Goal: Book appointment/travel/reservation

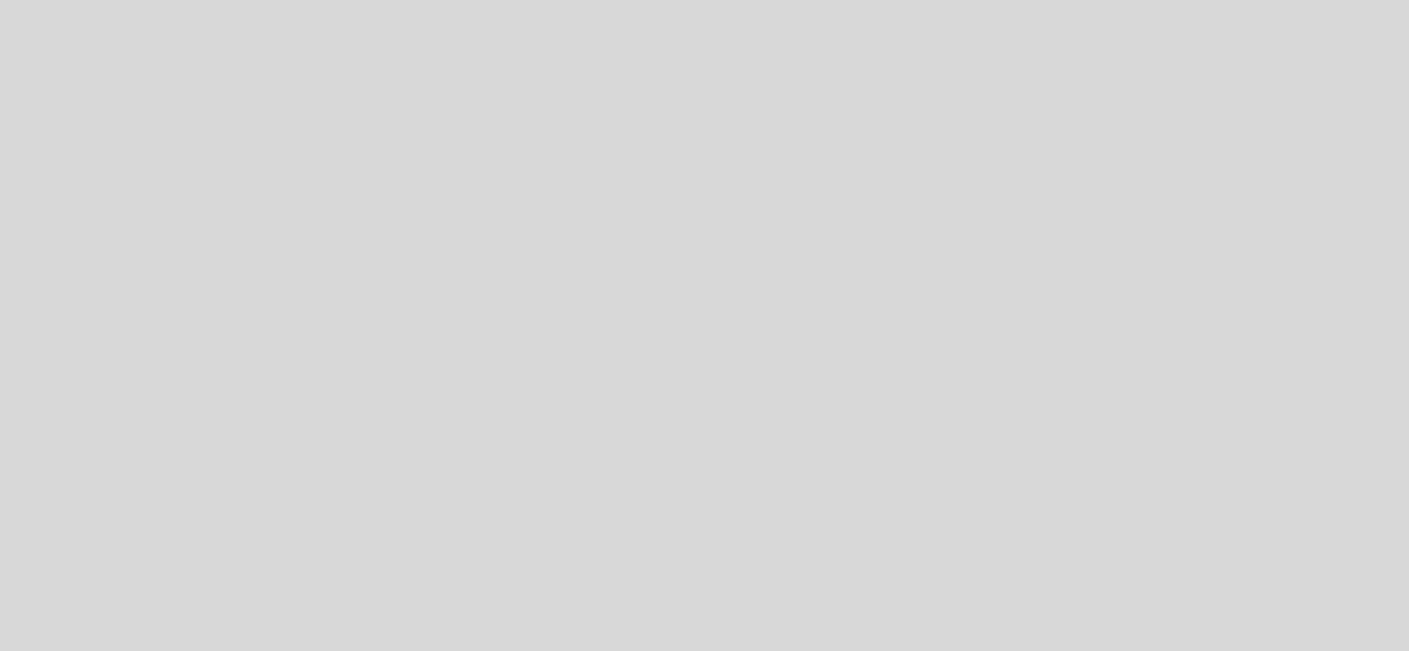
select select "pt"
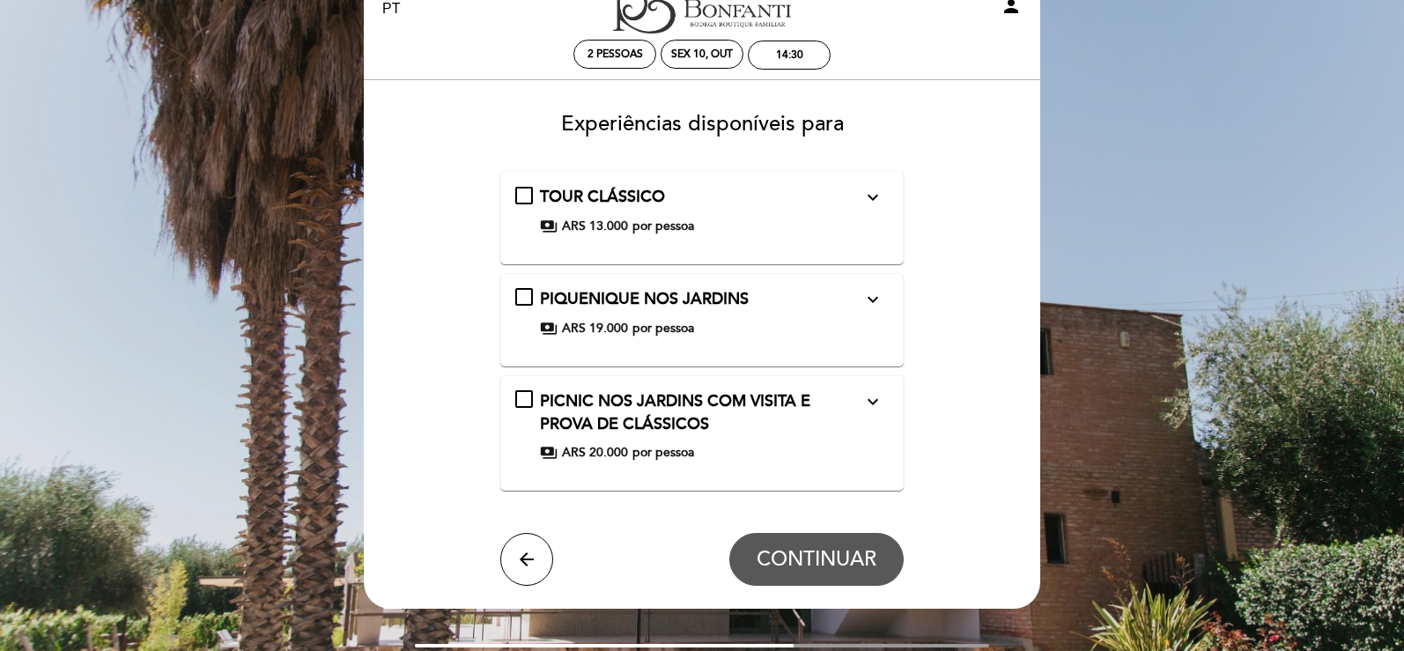
scroll to position [88, 0]
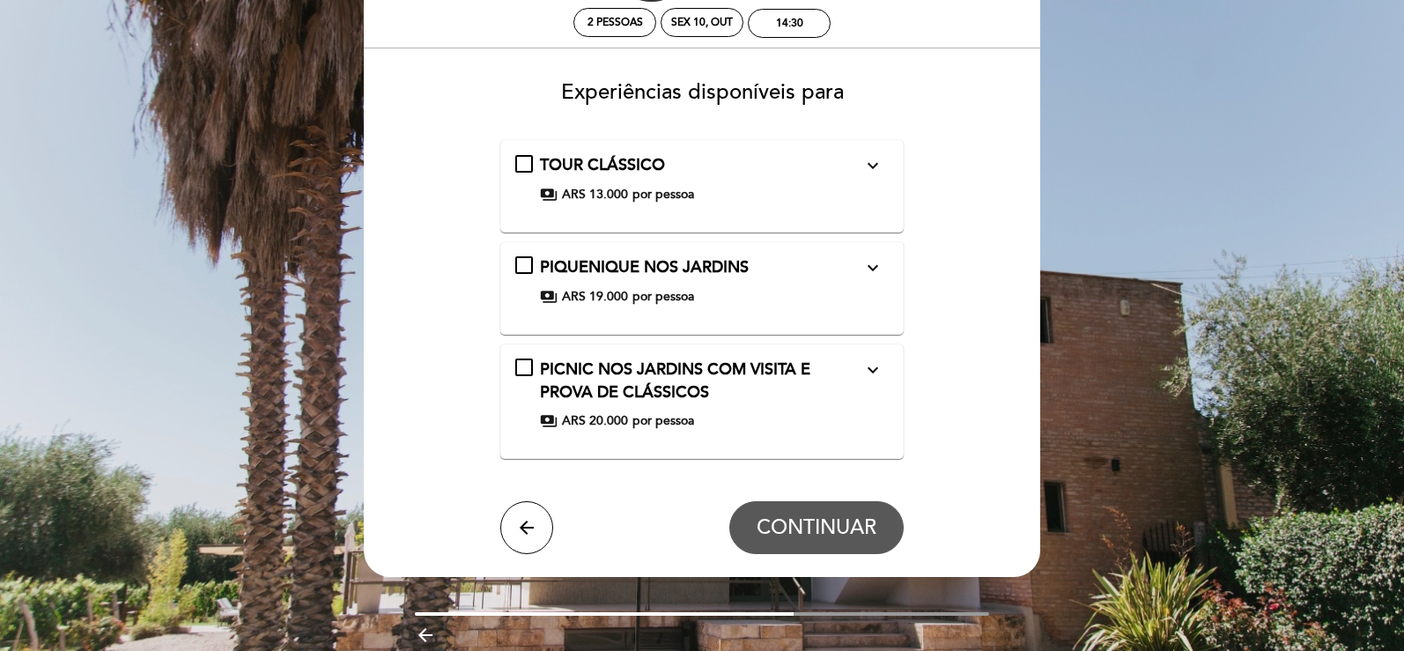
click at [826, 286] on div "PIQUENIQUE NOS JARDINS expand_more Visita guiada à Adega sem degustação, seguid…" at bounding box center [702, 280] width 374 height 49
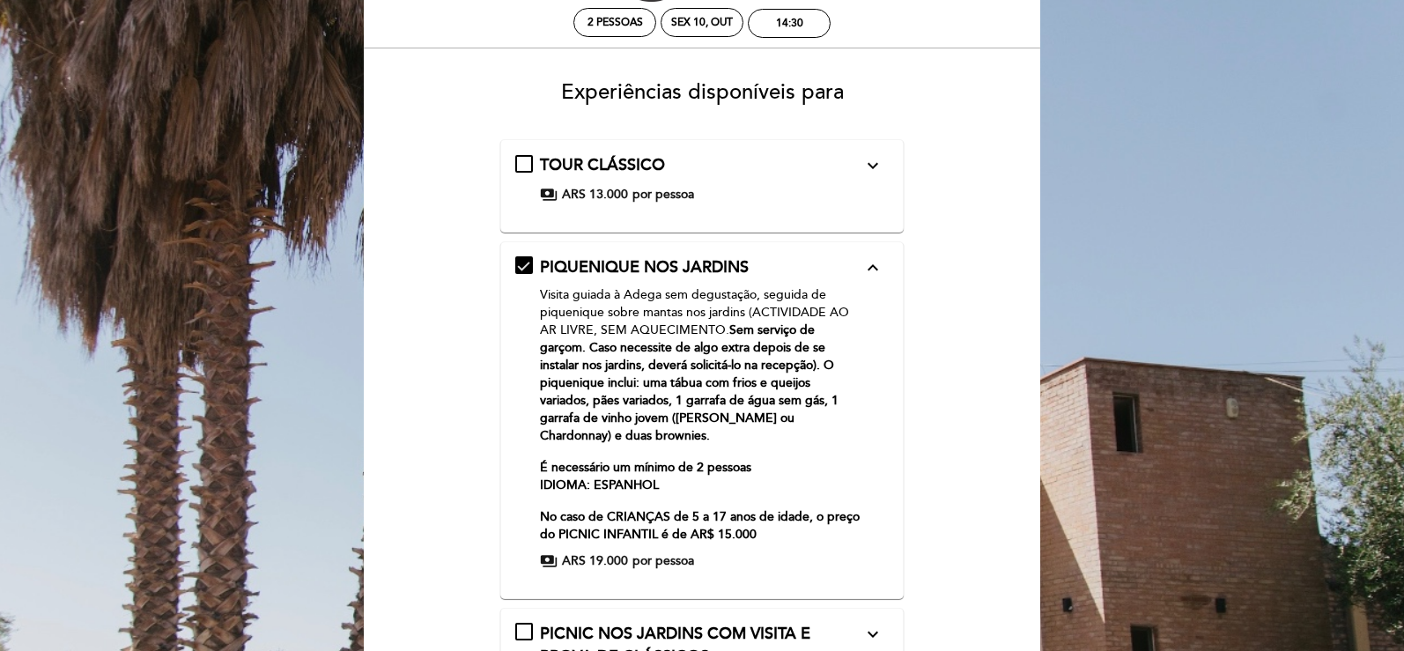
click at [837, 265] on div "PIQUENIQUE NOS JARDINS expand_less" at bounding box center [701, 267] width 323 height 23
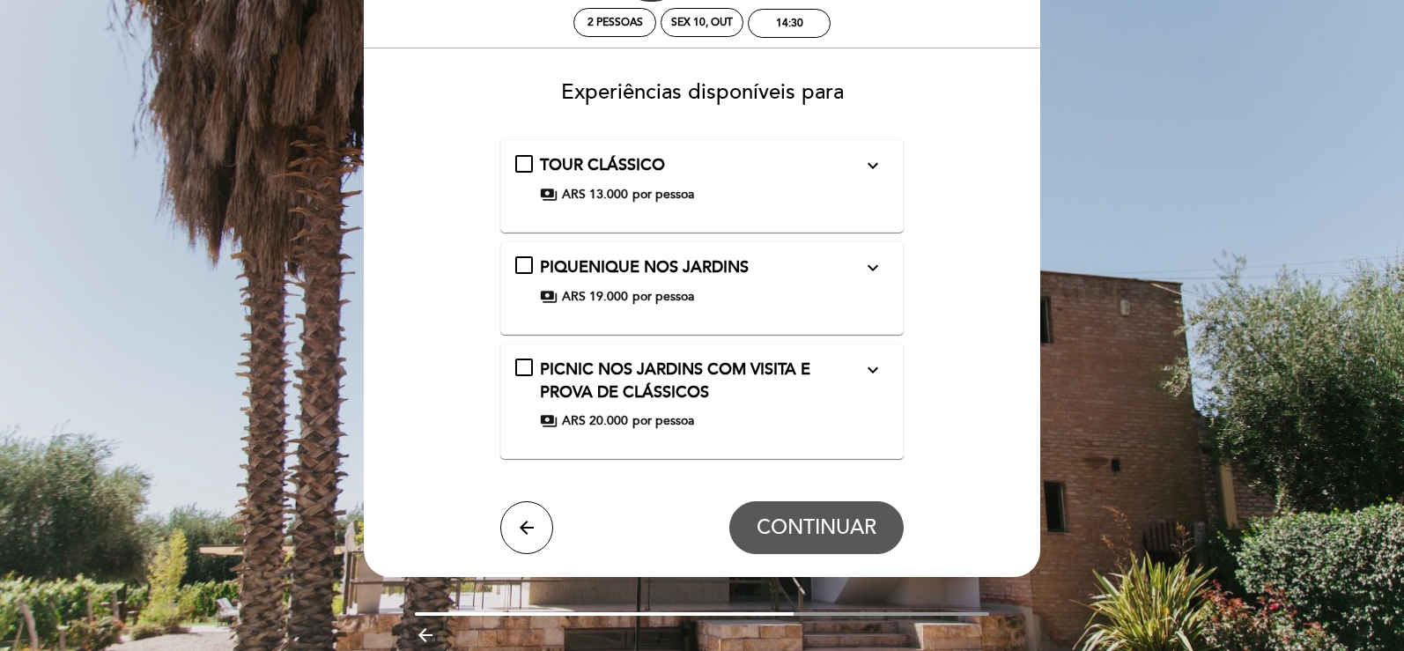
click at [827, 395] on div "PICNIC NOS JARDINS COM VISITA E PROVA DE CLÁSSICOS expand_more" at bounding box center [701, 380] width 323 height 45
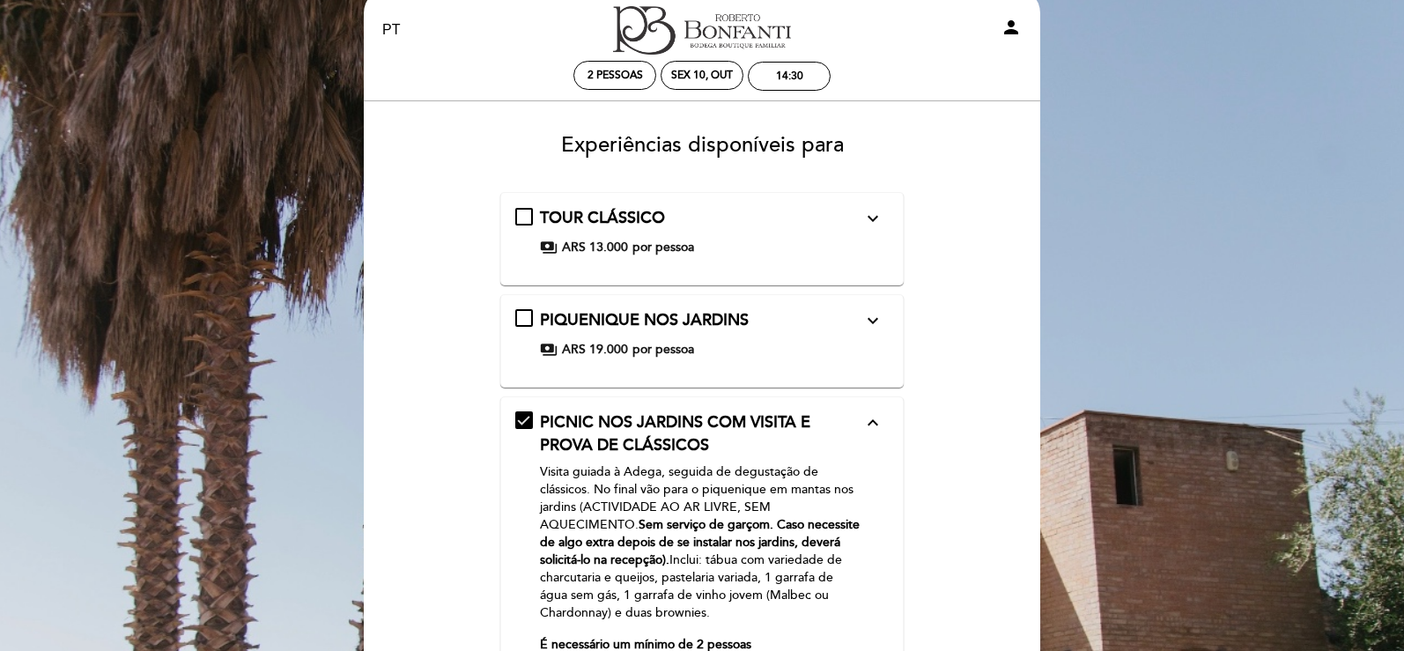
scroll to position [0, 0]
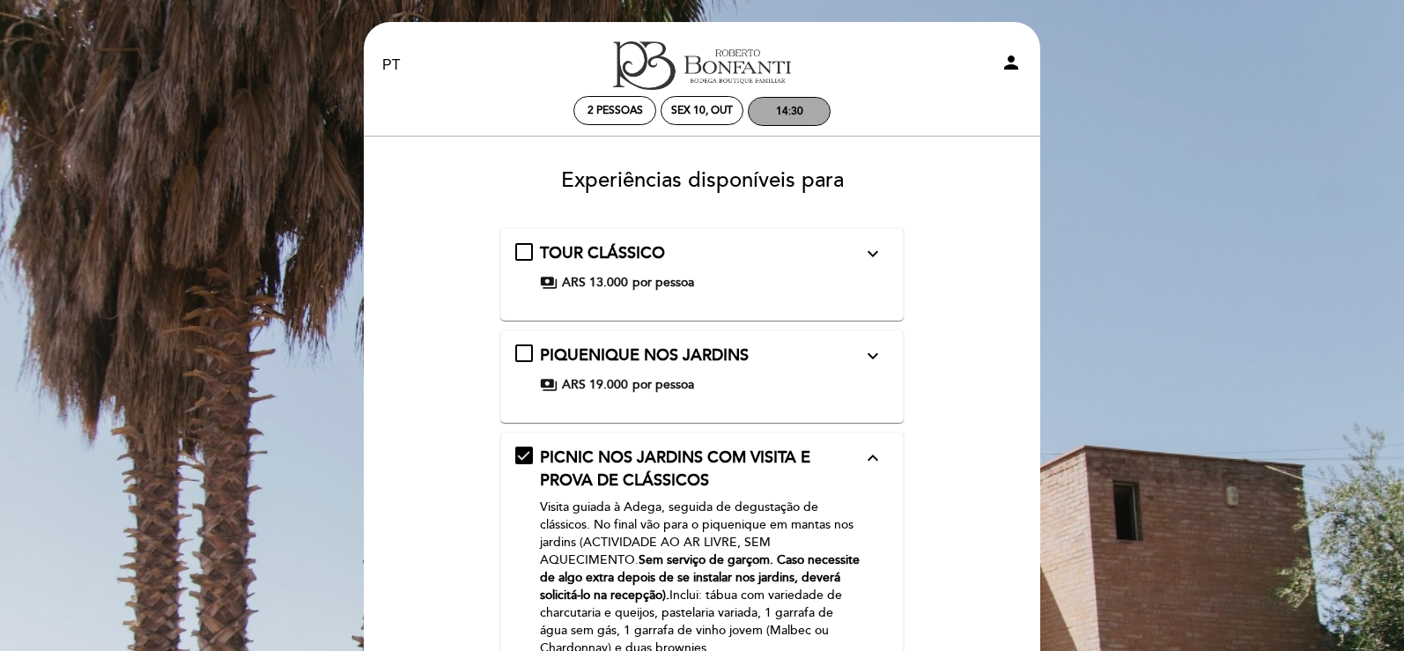
click at [760, 118] on div "14:30" at bounding box center [789, 111] width 81 height 27
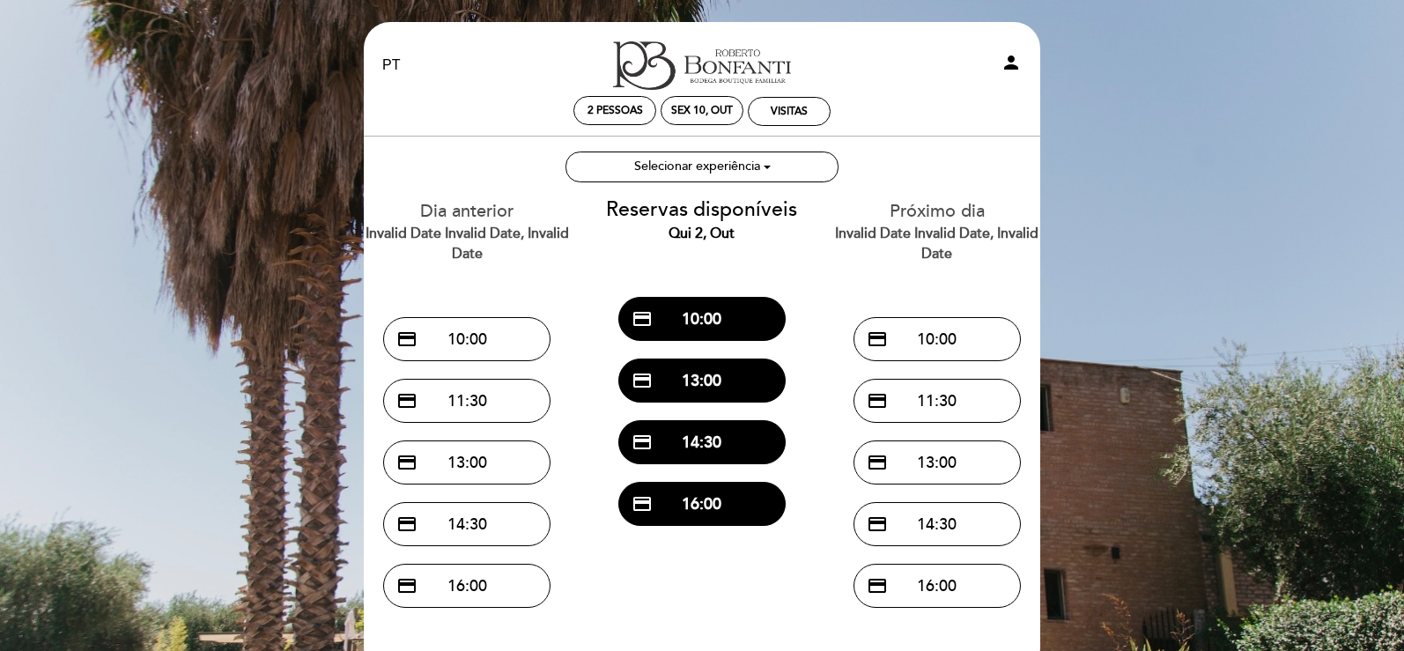
click at [574, 100] on div "2 pessoas" at bounding box center [614, 111] width 83 height 31
click at [596, 112] on span "2 pessoas" at bounding box center [614, 110] width 55 height 13
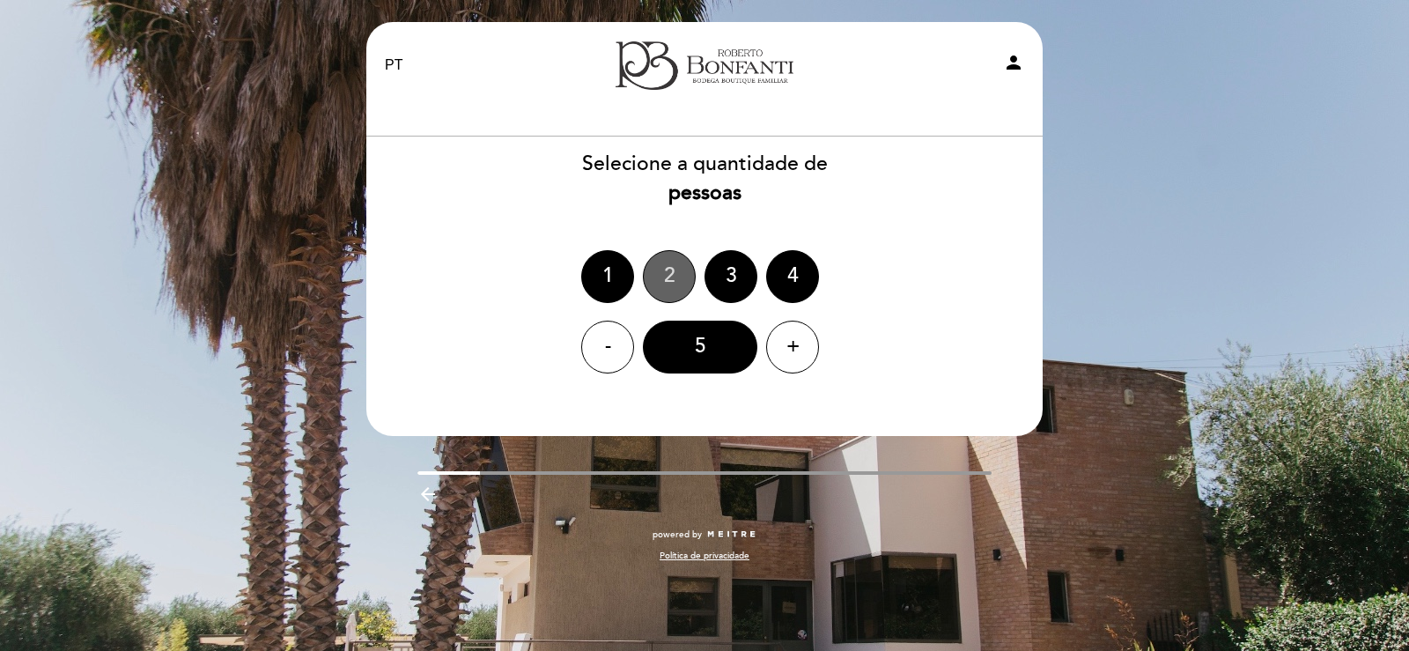
click at [666, 278] on div "2" at bounding box center [669, 276] width 53 height 53
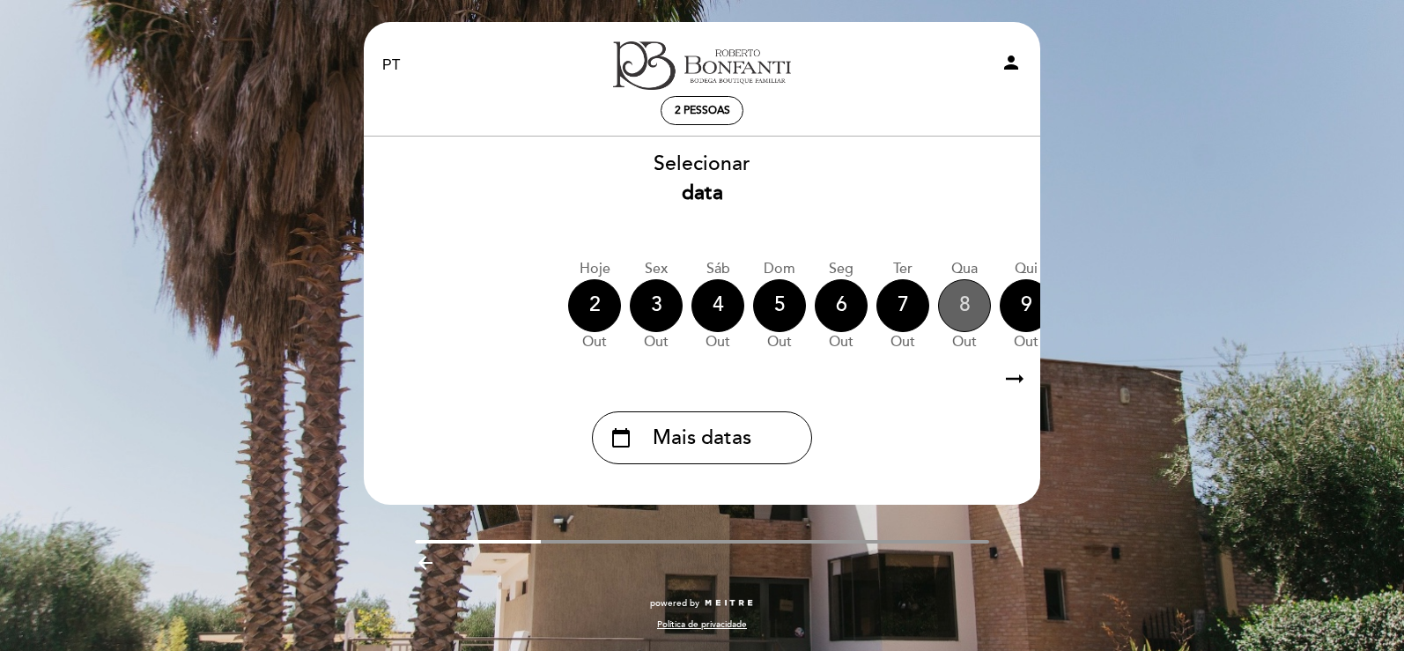
click at [966, 303] on div "8" at bounding box center [964, 305] width 53 height 53
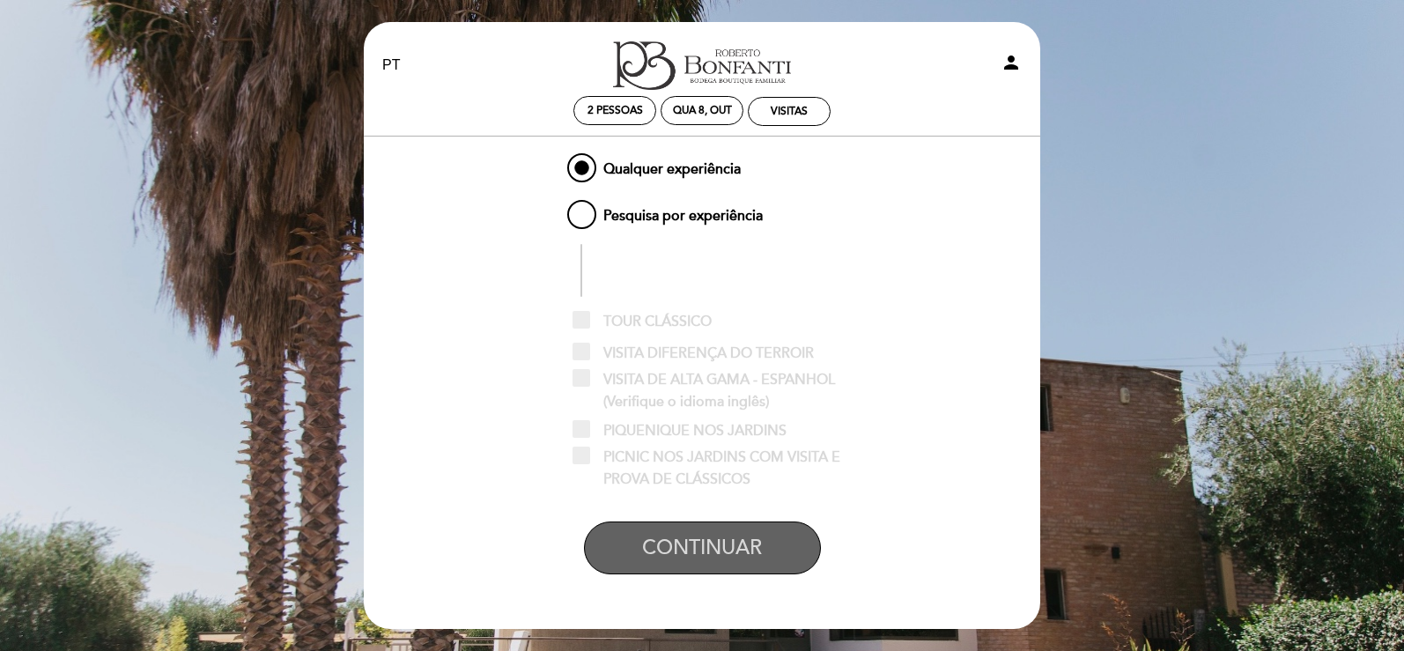
click at [720, 556] on button "CONTINUAR" at bounding box center [702, 547] width 237 height 53
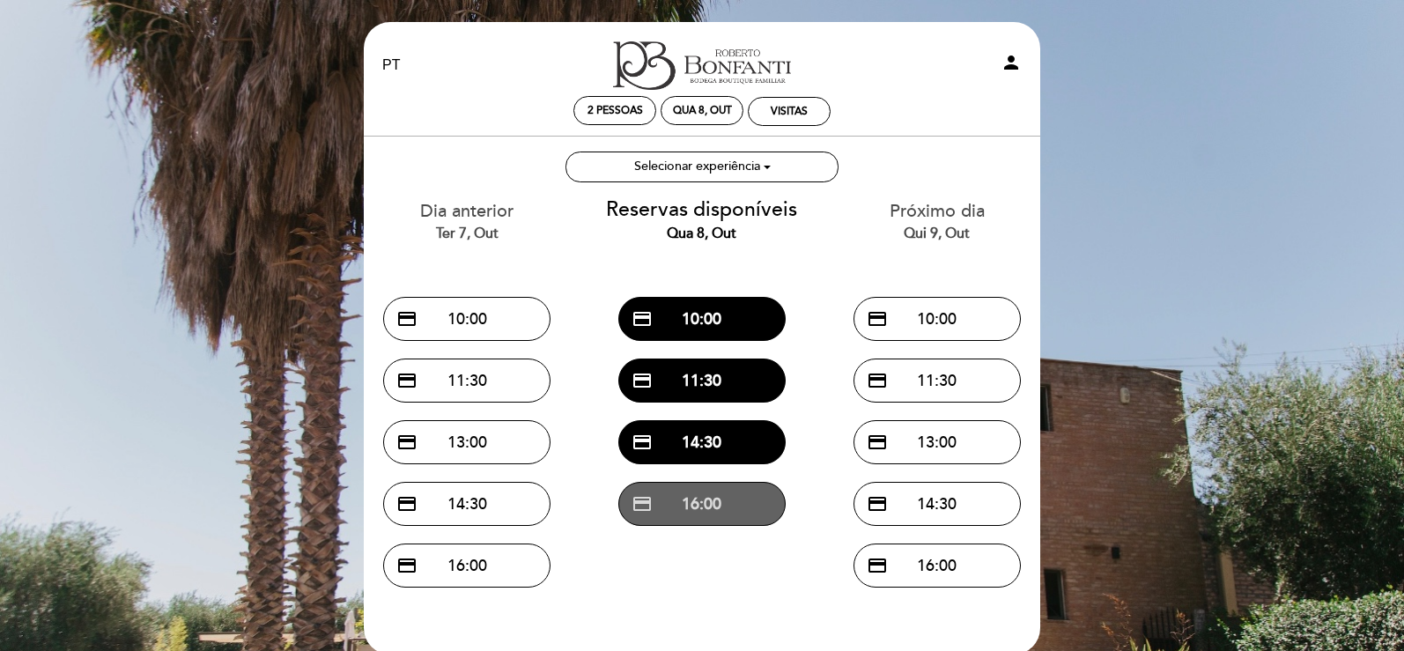
click at [740, 510] on button "credit_card 16:00" at bounding box center [701, 504] width 167 height 44
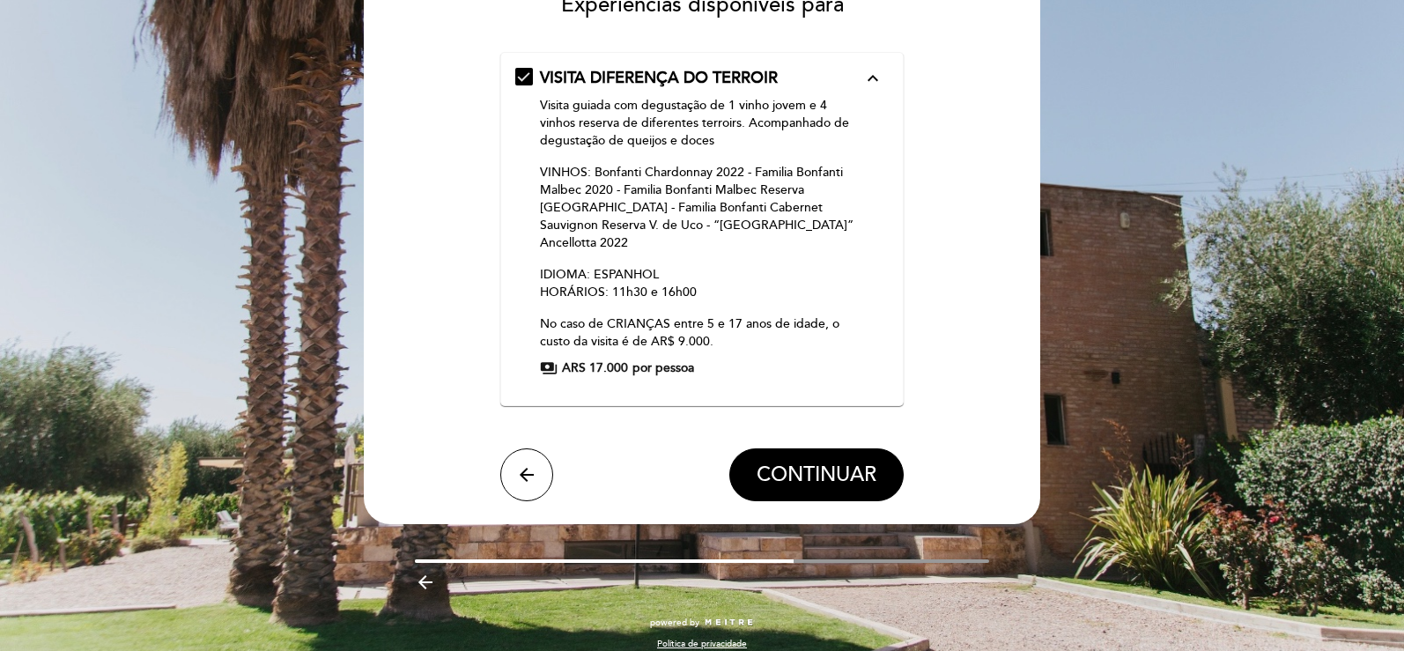
scroll to position [87, 0]
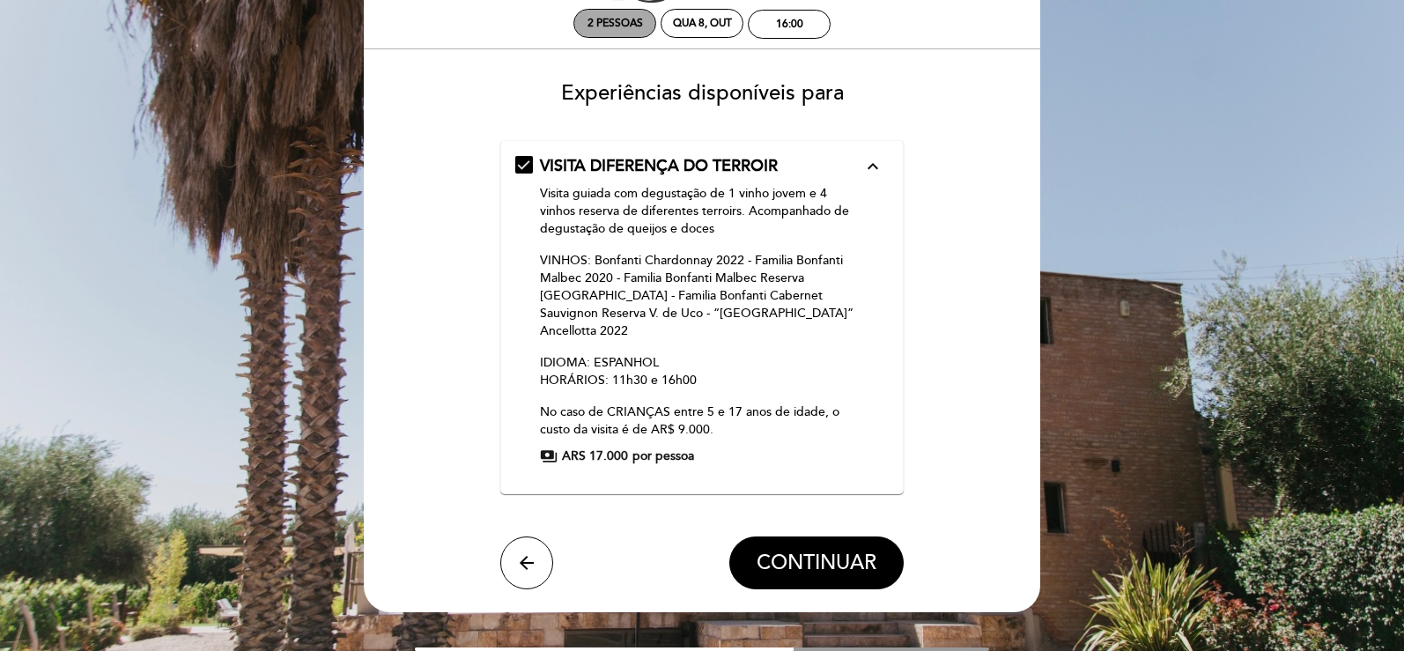
click at [619, 30] on div "2 pessoas" at bounding box center [614, 23] width 81 height 27
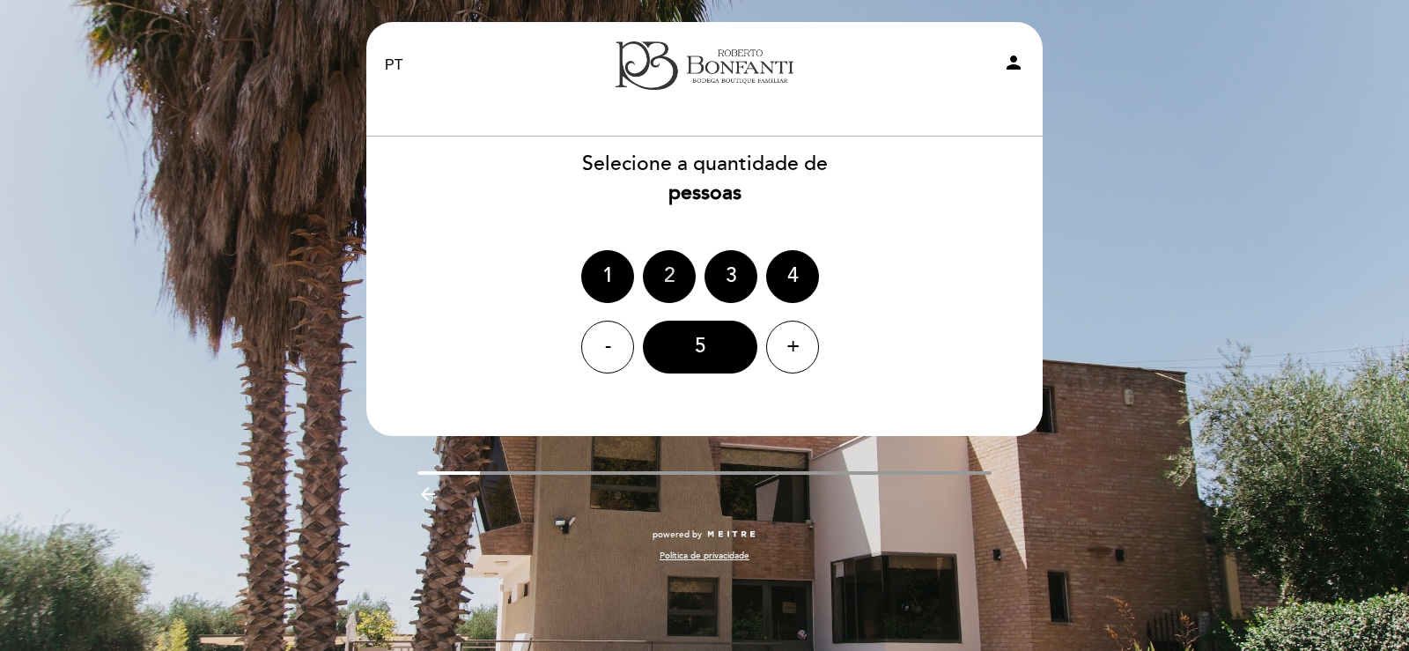
click at [678, 300] on div "2" at bounding box center [669, 276] width 53 height 53
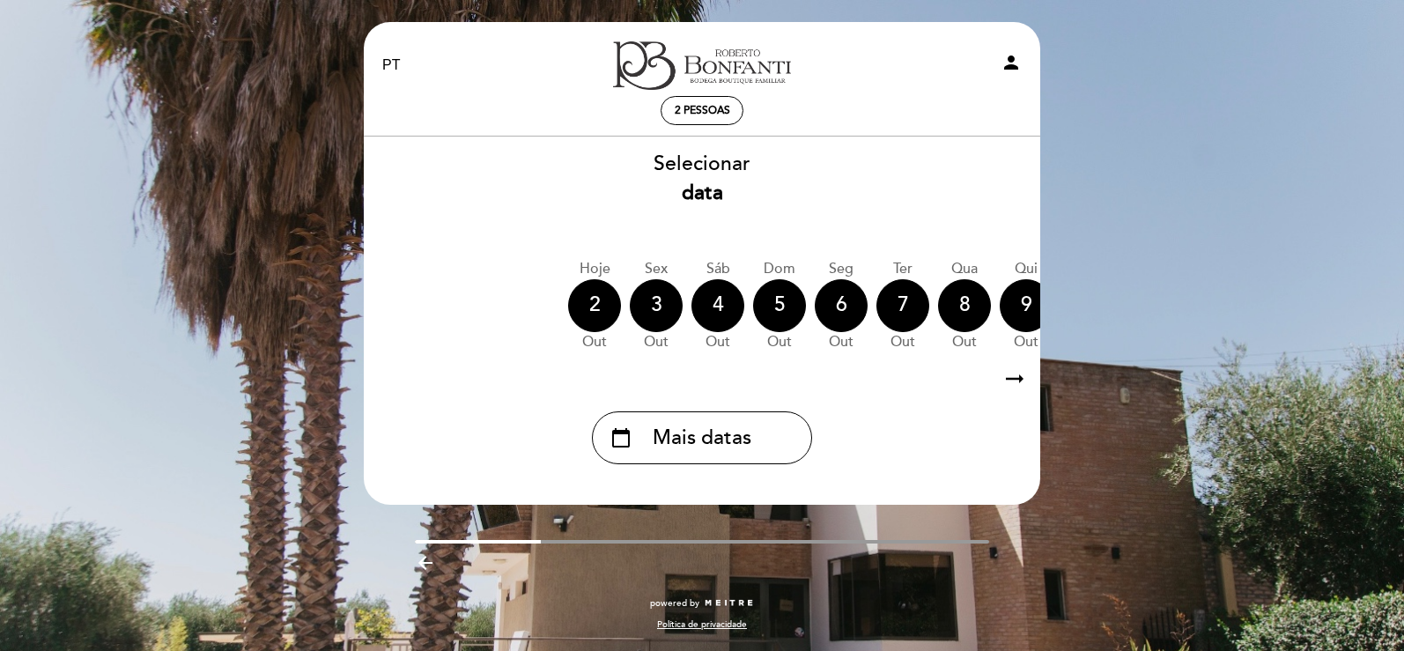
click at [1016, 377] on icon "arrow_right_alt" at bounding box center [1014, 379] width 26 height 38
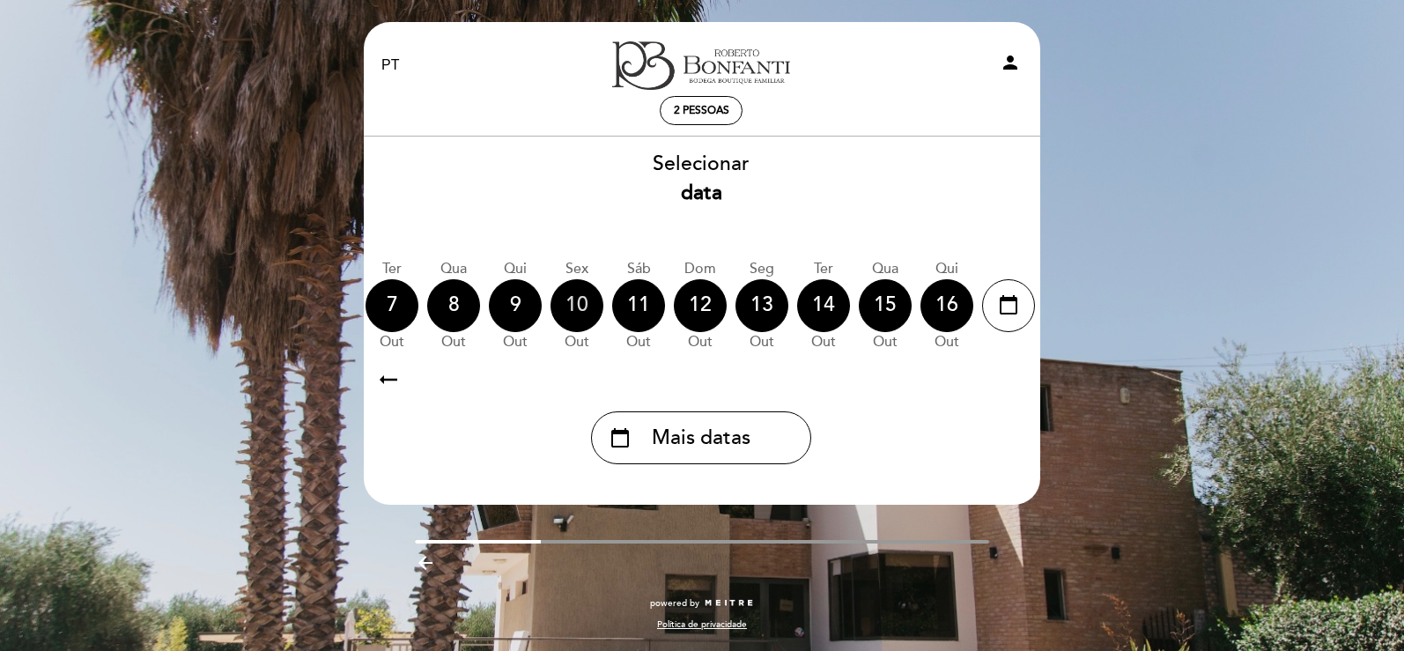
scroll to position [0, 514]
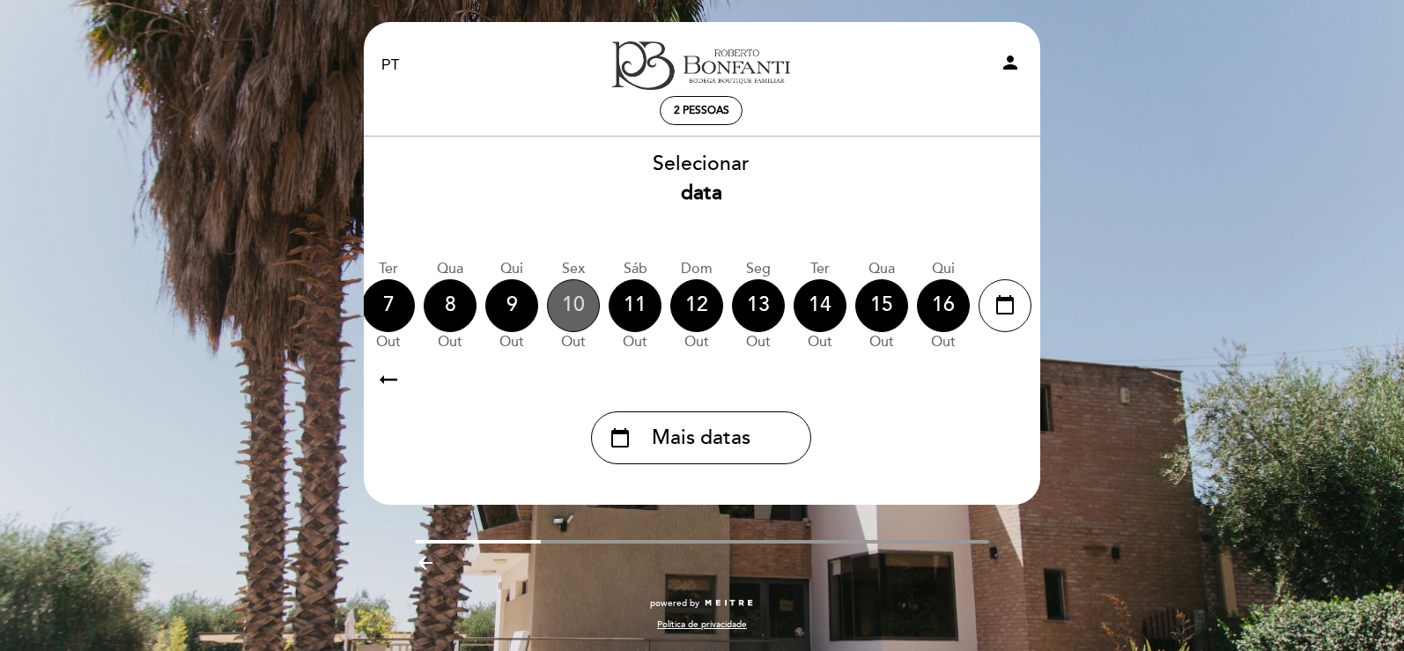
click at [574, 312] on div "10" at bounding box center [573, 305] width 53 height 53
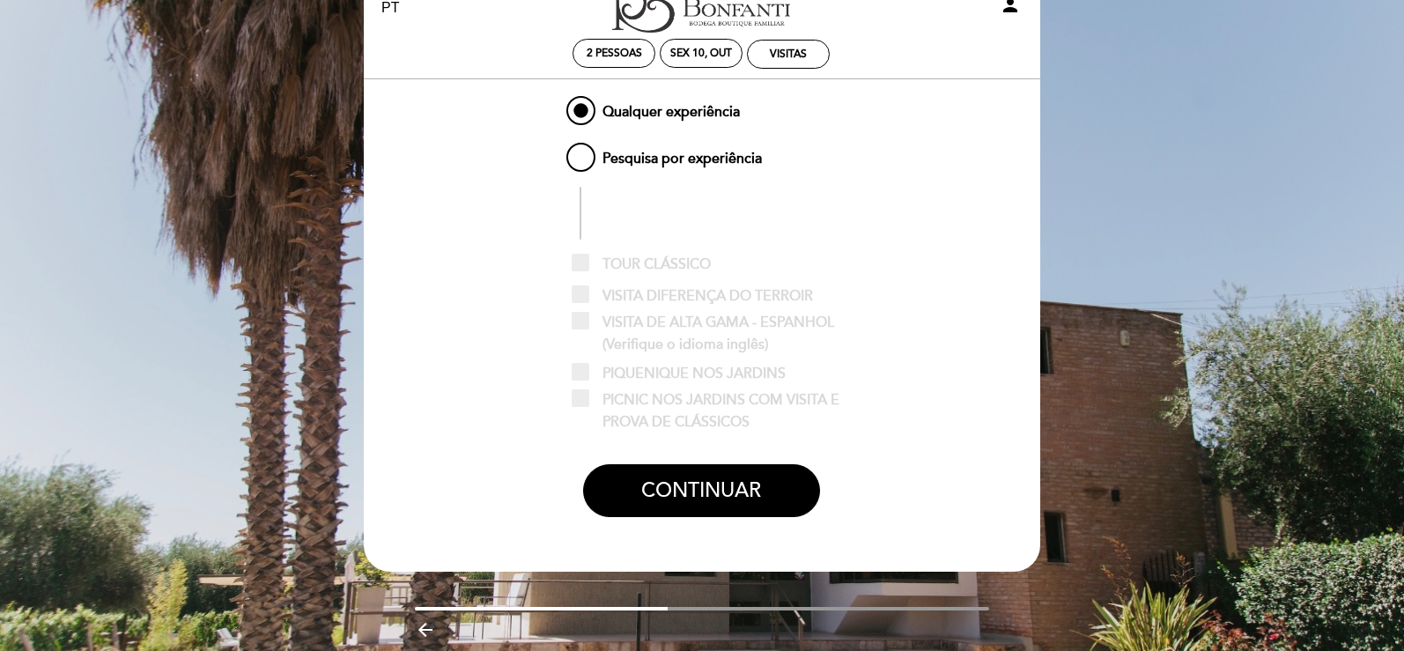
scroll to position [88, 0]
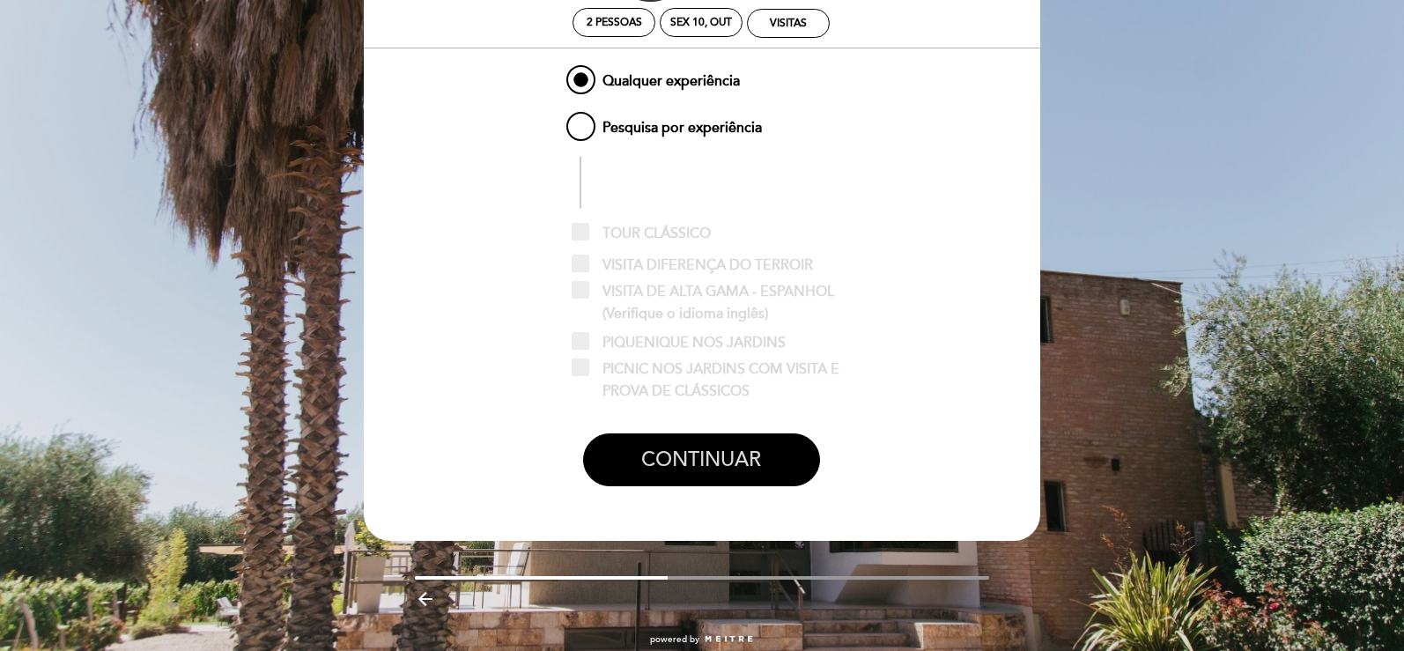
click at [700, 464] on button "CONTINUAR" at bounding box center [701, 459] width 237 height 53
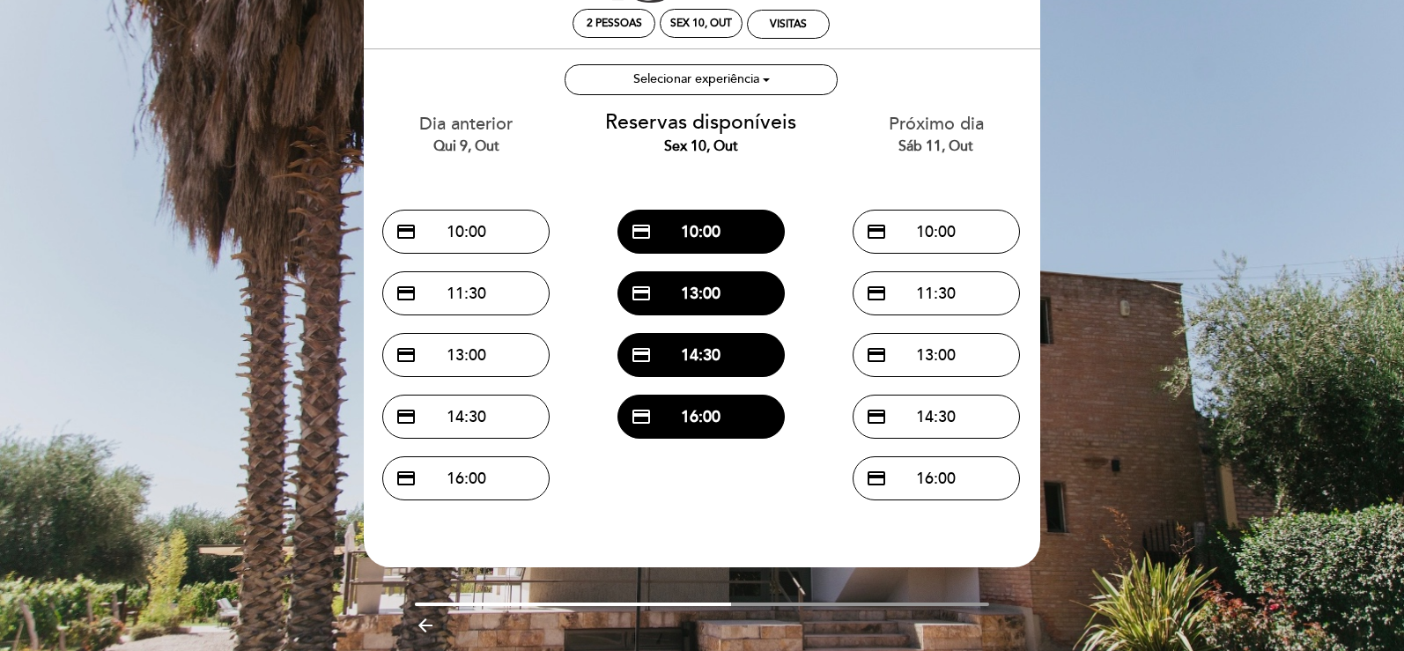
scroll to position [59, 0]
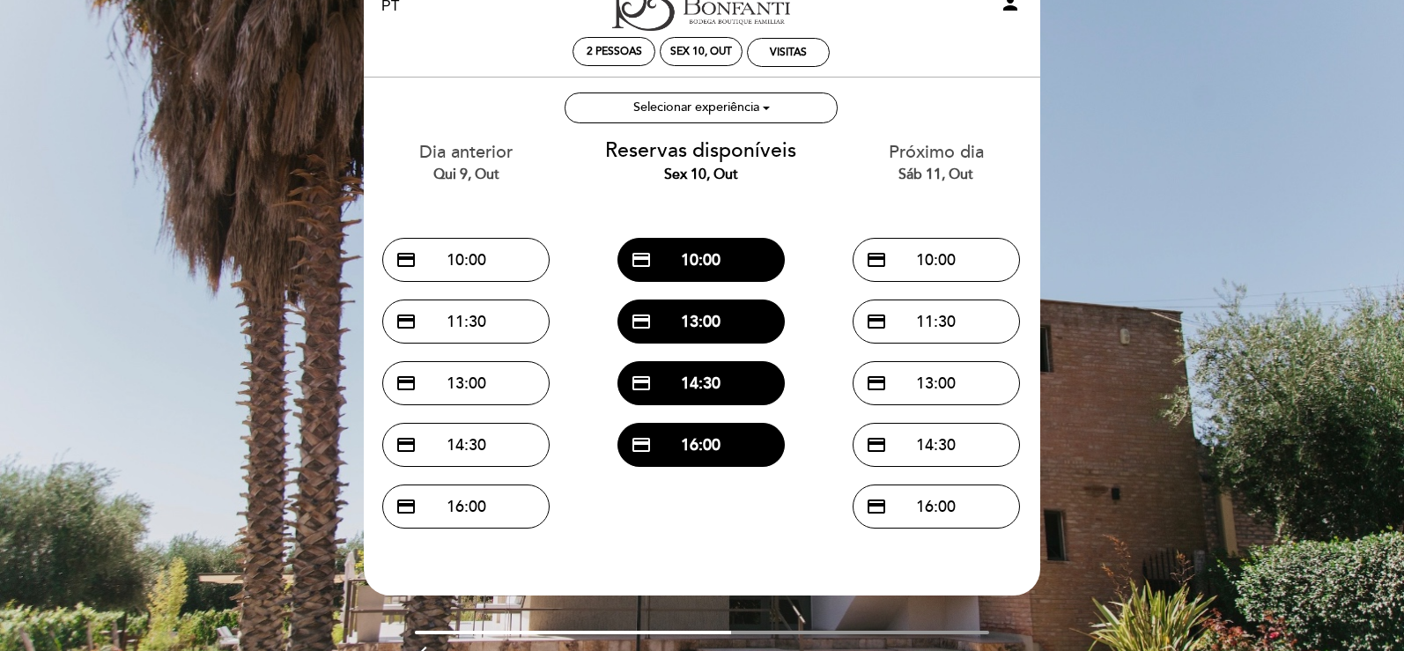
drag, startPoint x: 667, startPoint y: 375, endPoint x: 672, endPoint y: 407, distance: 32.1
drag, startPoint x: 672, startPoint y: 407, endPoint x: 772, endPoint y: 516, distance: 147.8
click at [780, 519] on div "Selecionar experiência Experiências preferenciais: TOUR CLÁSSICO VISITA DIFEREN…" at bounding box center [701, 308] width 705 height 460
click at [737, 330] on button "credit_card 13:00" at bounding box center [700, 321] width 167 height 44
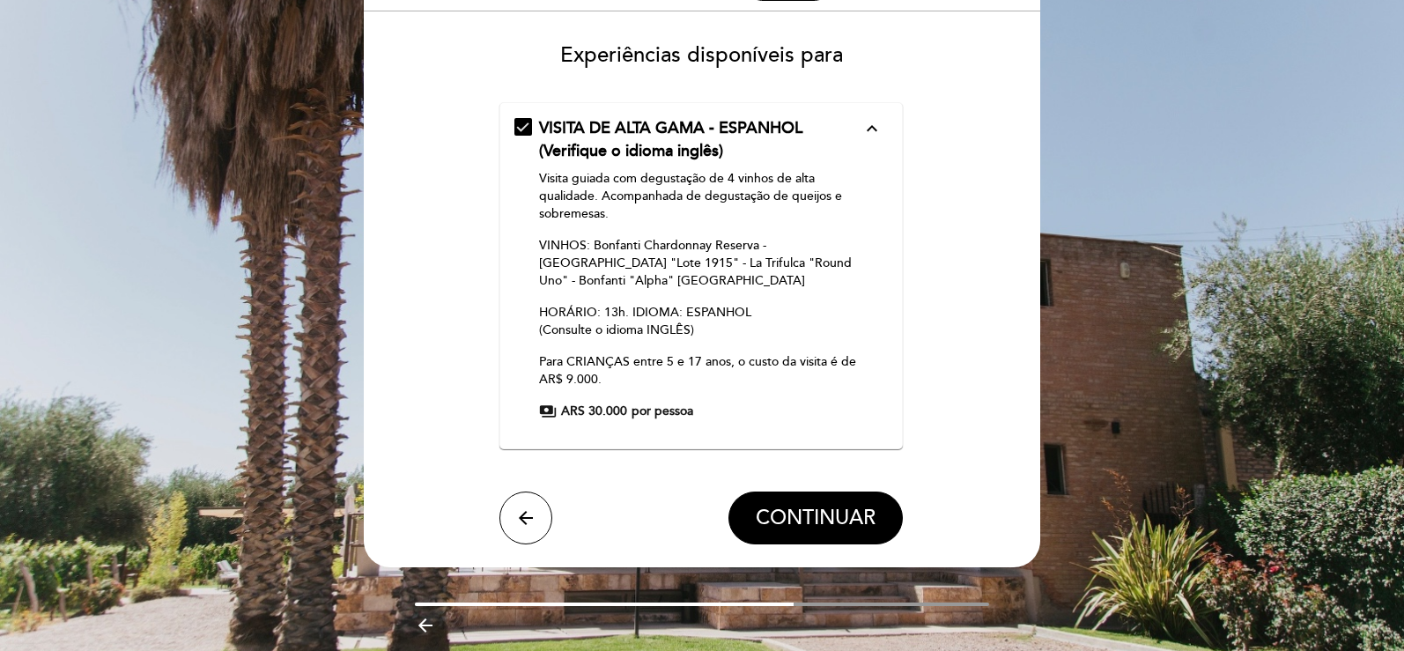
scroll to position [97, 0]
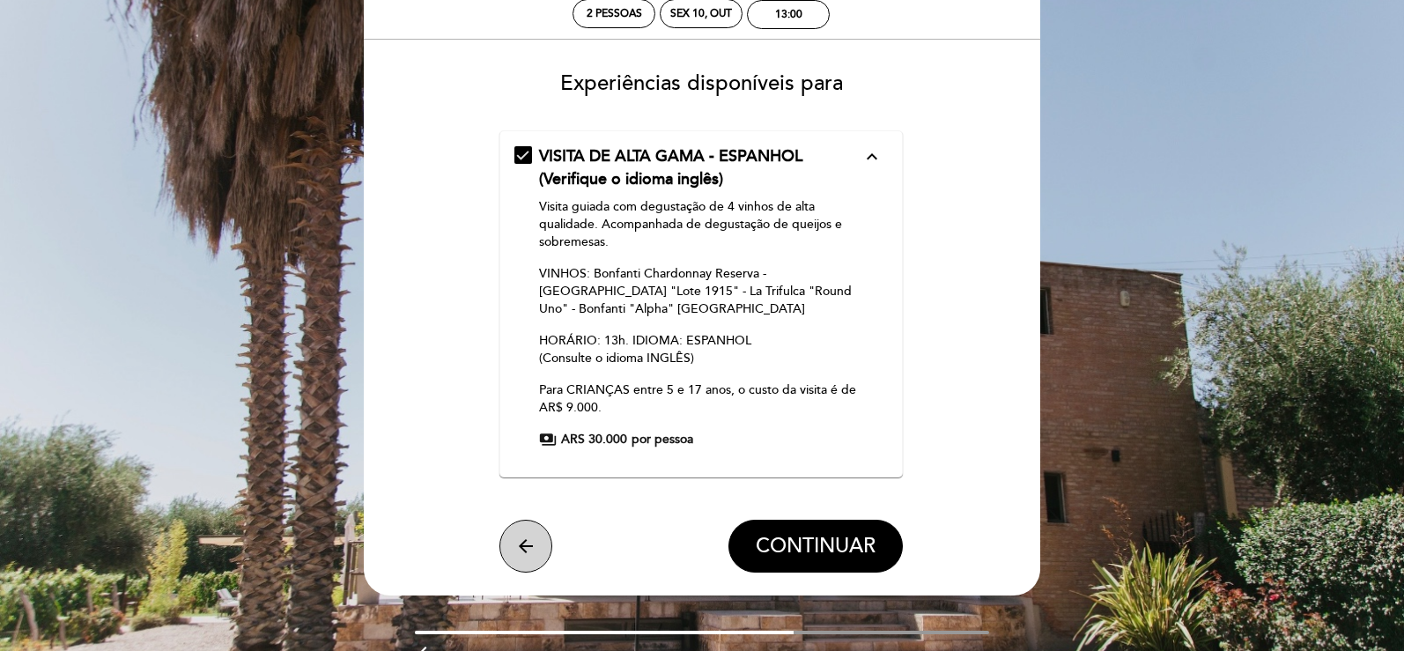
click at [532, 533] on button "arrow_back" at bounding box center [525, 546] width 53 height 53
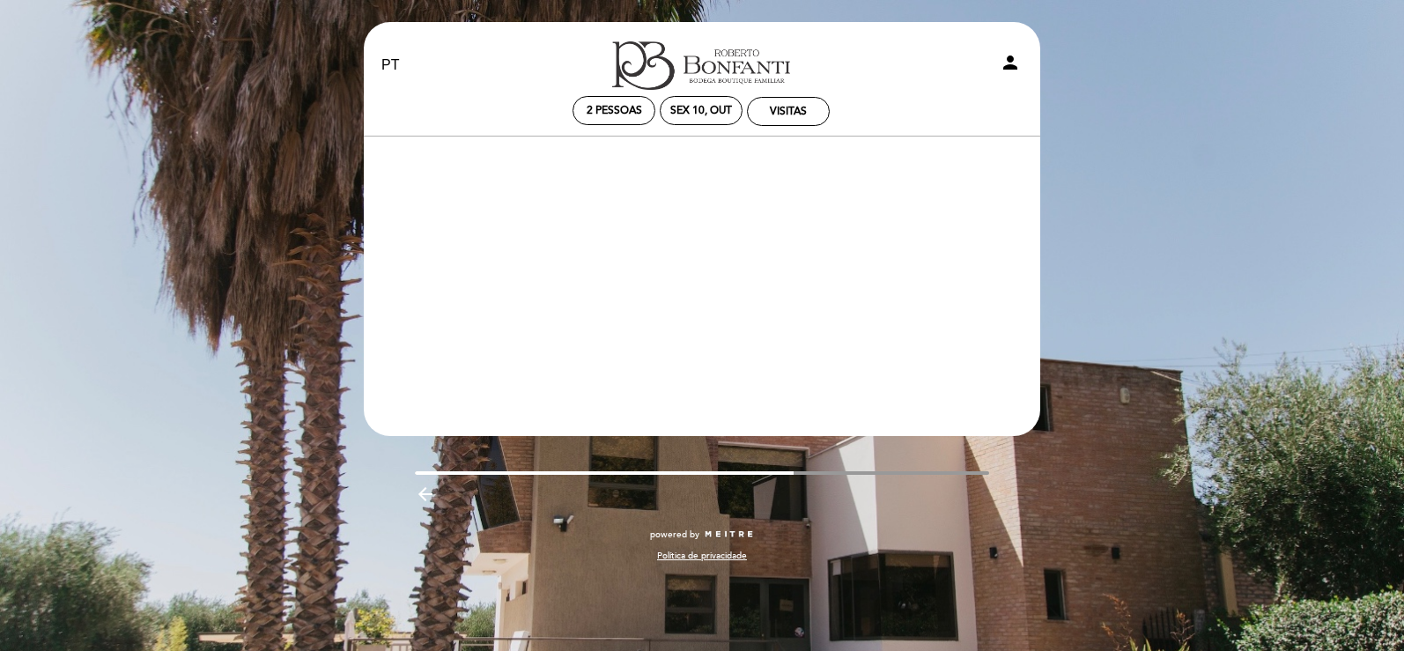
scroll to position [0, 0]
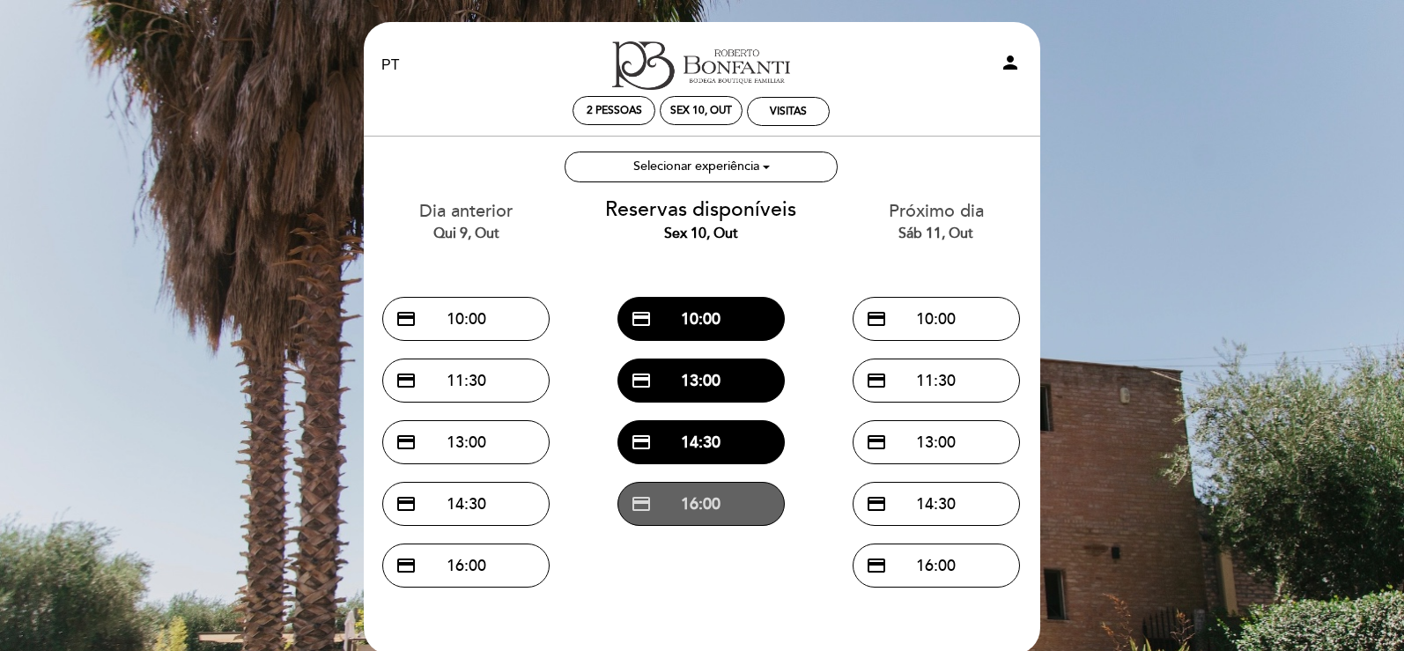
click at [765, 498] on button "credit_card 16:00" at bounding box center [700, 504] width 167 height 44
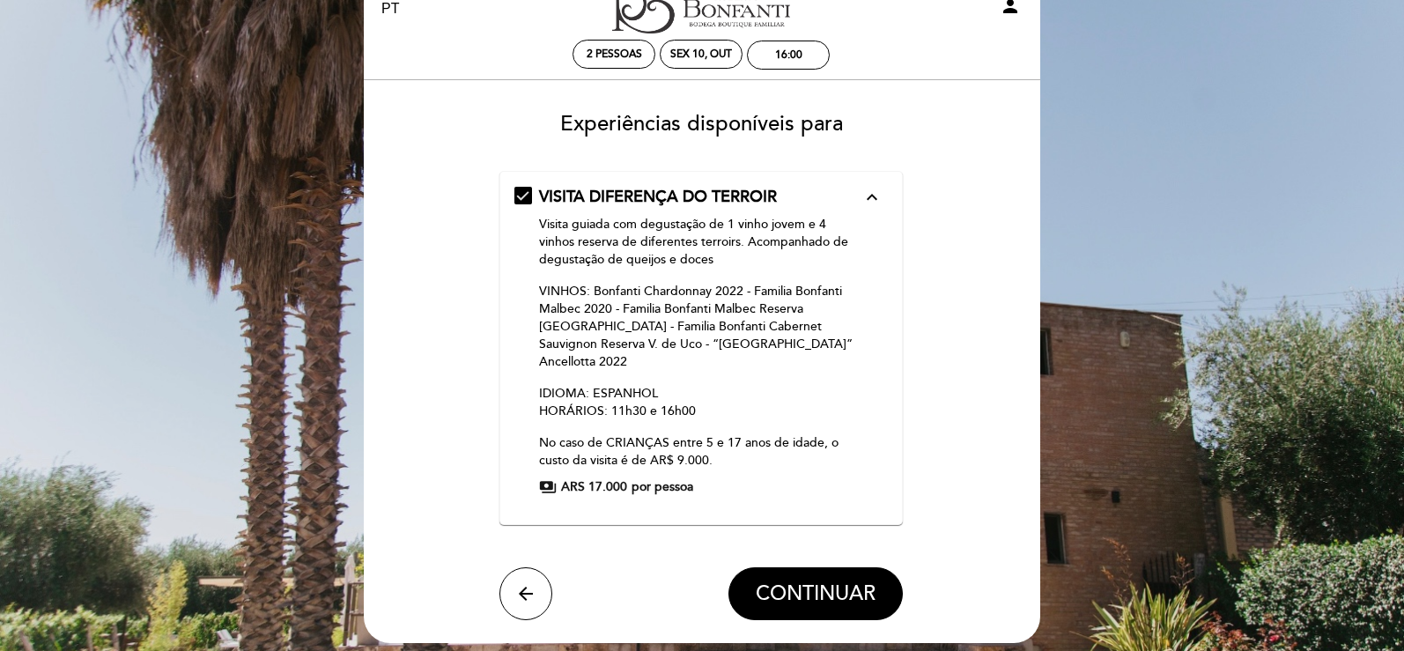
scroll to position [88, 0]
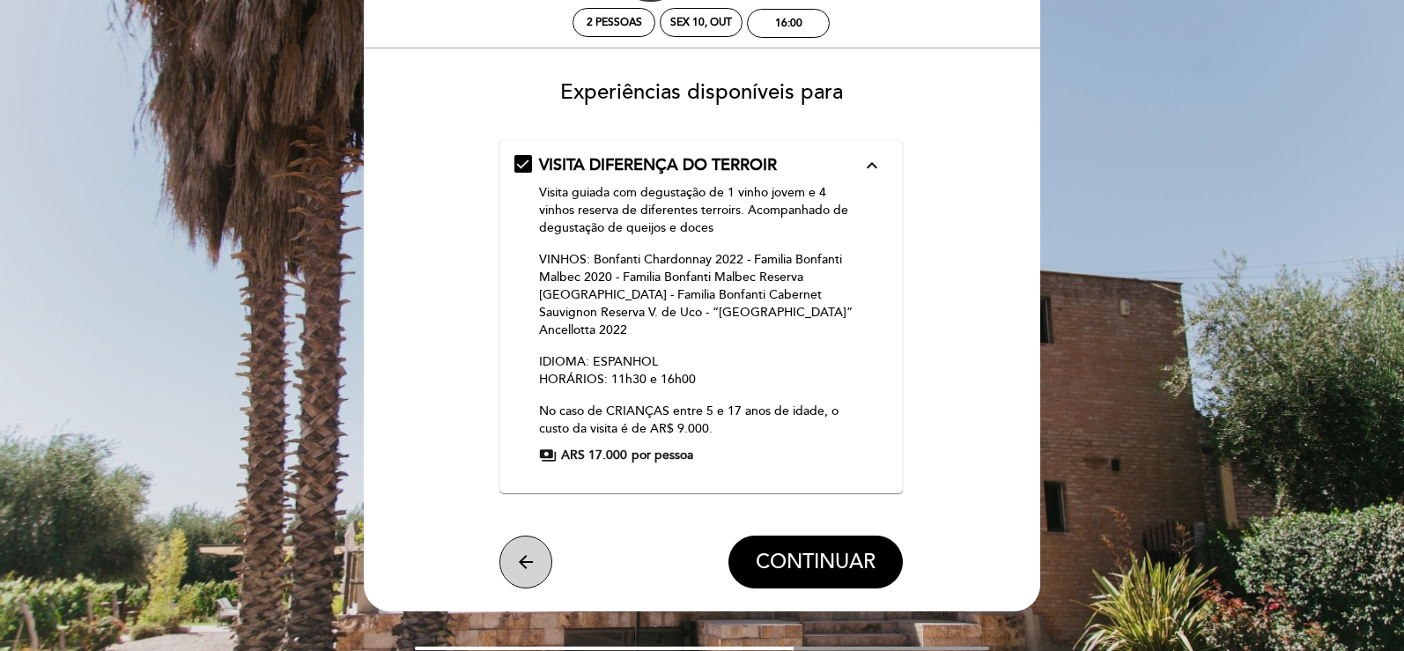
click at [522, 551] on icon "arrow_back" at bounding box center [525, 561] width 21 height 21
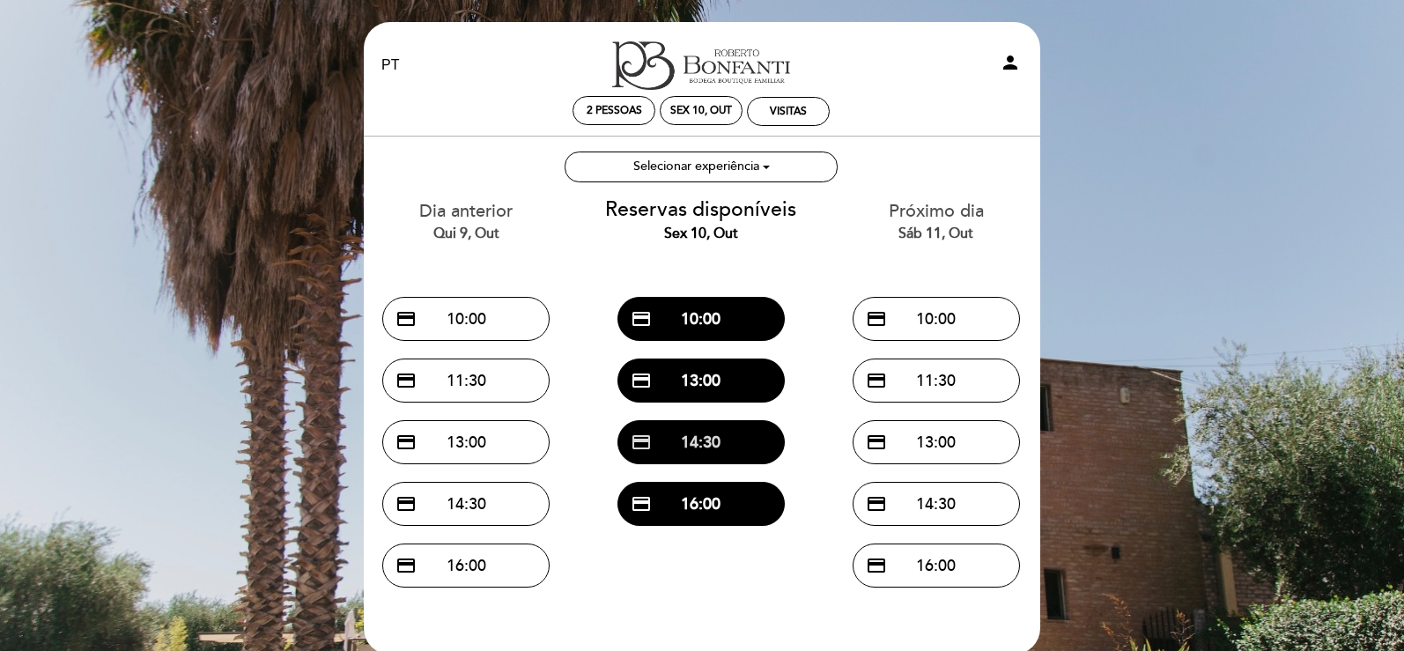
click at [703, 447] on button "credit_card 14:30" at bounding box center [700, 442] width 167 height 44
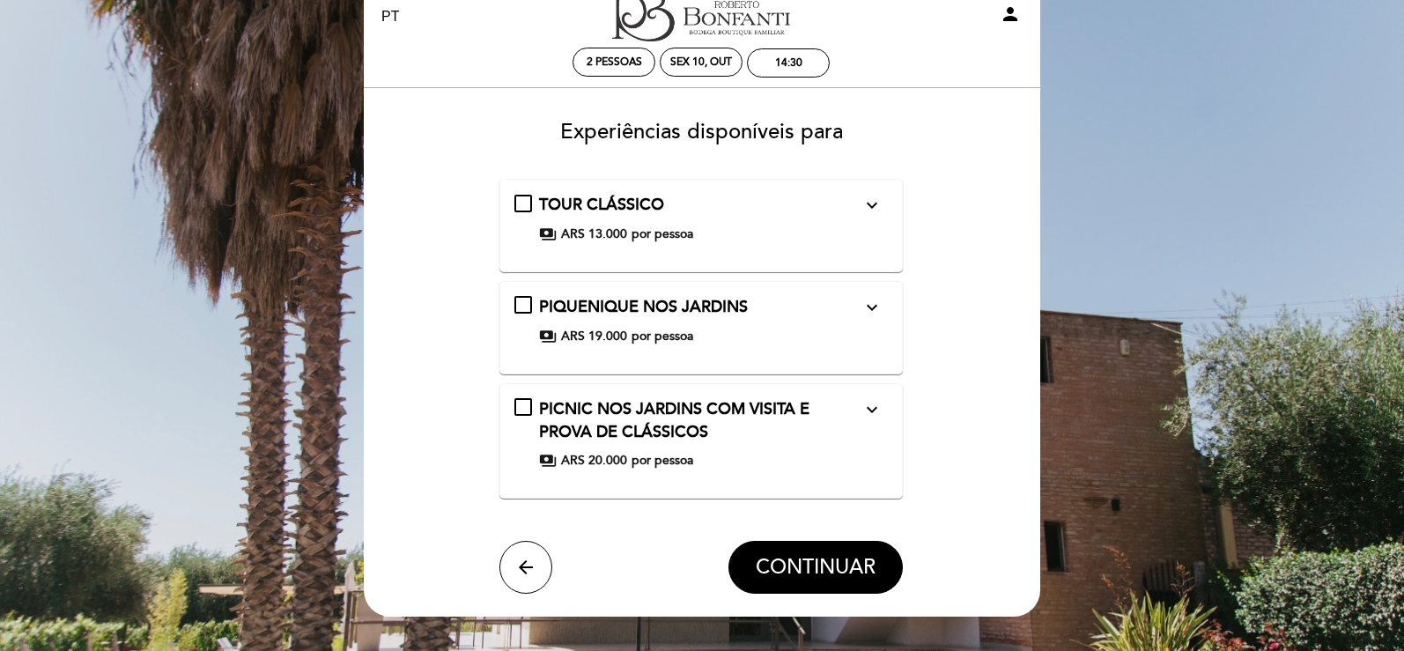
scroll to position [88, 0]
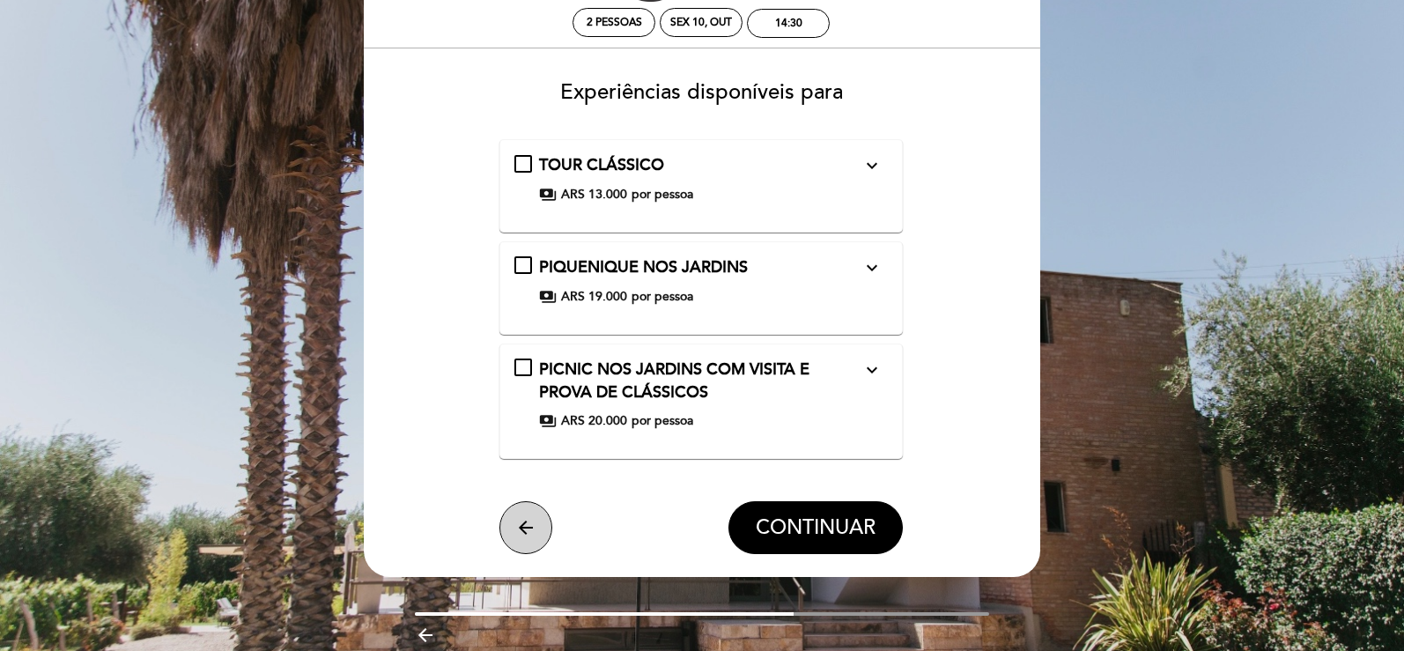
click at [528, 520] on icon "arrow_back" at bounding box center [525, 527] width 21 height 21
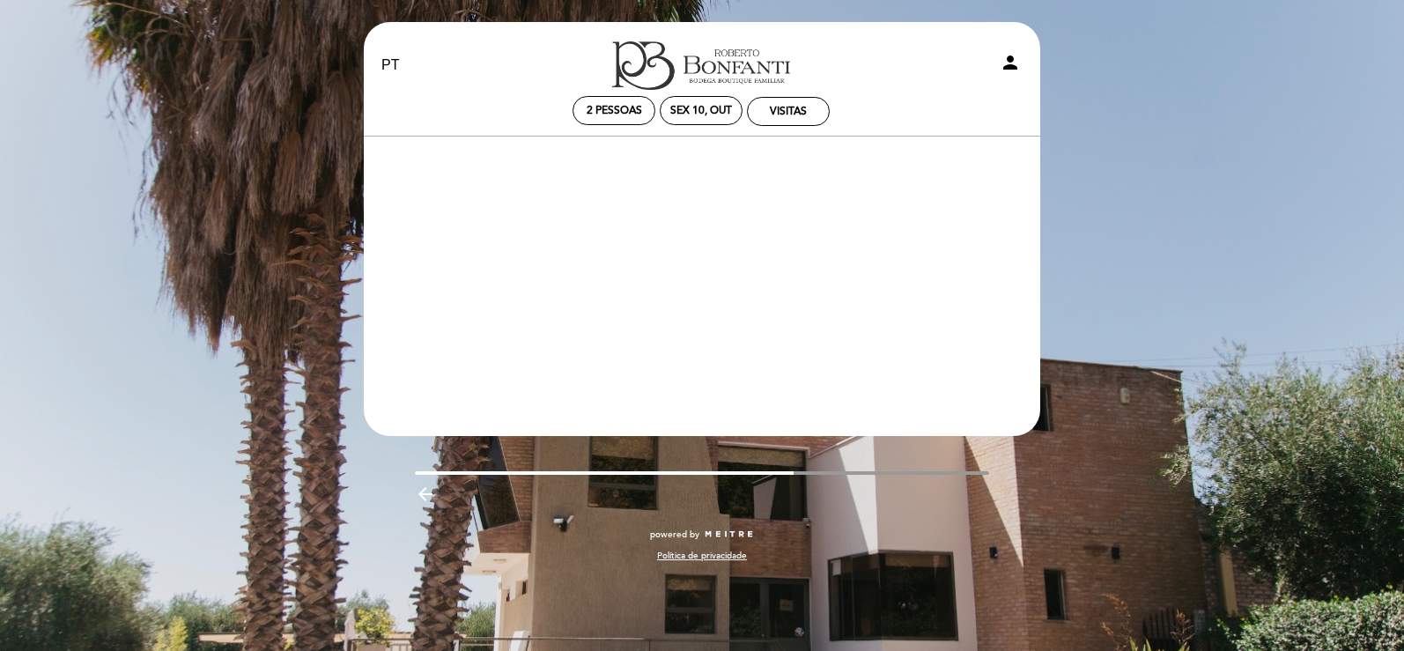
scroll to position [0, 0]
